Goal: Task Accomplishment & Management: Use online tool/utility

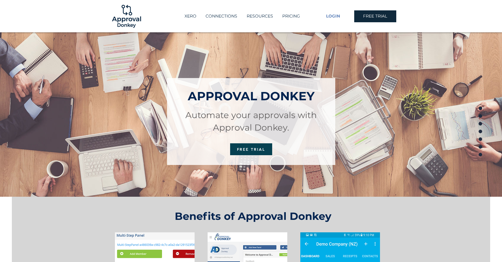
click at [330, 15] on span "LOGIN" at bounding box center [333, 16] width 14 height 6
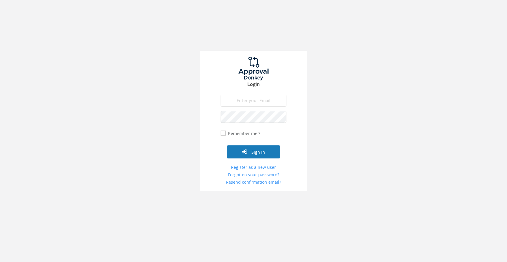
type input "[EMAIL_ADDRESS][DOMAIN_NAME]"
click at [250, 150] on button "Sign in" at bounding box center [253, 151] width 53 height 13
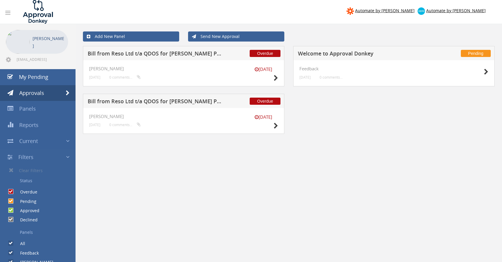
click at [200, 55] on h5 "Bill from Reso Ltd t/a QDOS for [PERSON_NAME] Photography" at bounding box center [155, 54] width 135 height 7
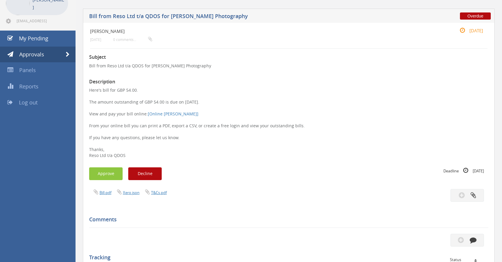
scroll to position [40, 0]
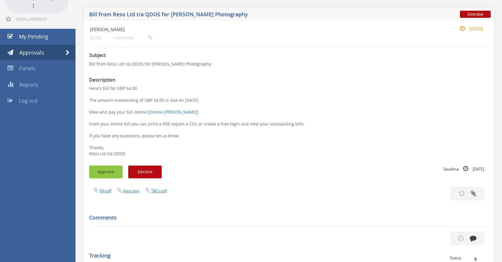
click at [111, 174] on button "Approve" at bounding box center [105, 171] width 33 height 13
